Goal: Task Accomplishment & Management: Use online tool/utility

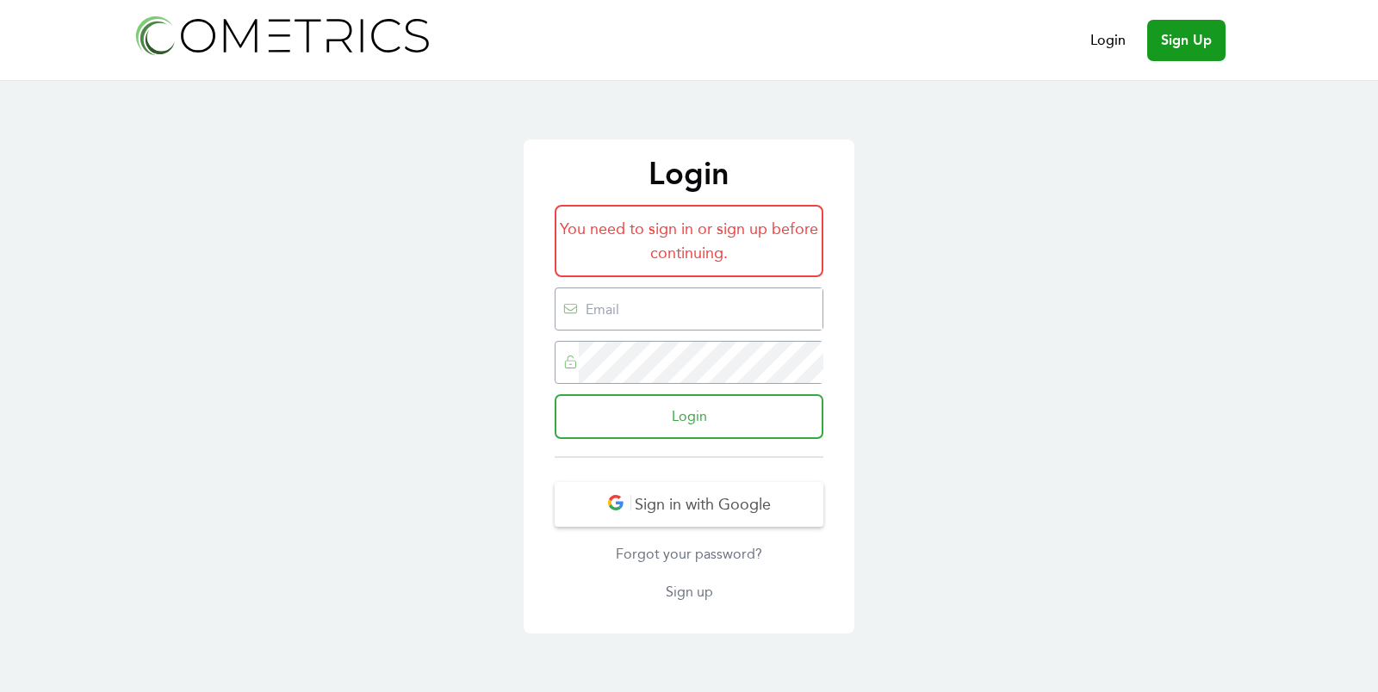
type input "[EMAIL_ADDRESS][DOMAIN_NAME]"
click at [637, 429] on input "Login" at bounding box center [689, 416] width 269 height 45
